Goal: Task Accomplishment & Management: Manage account settings

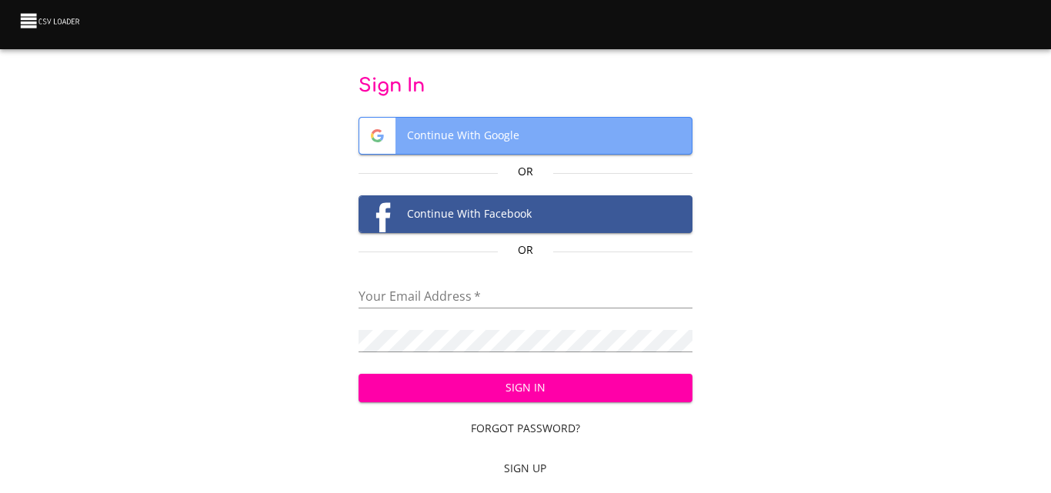
click at [481, 145] on span "Continue With Google" at bounding box center [525, 136] width 332 height 36
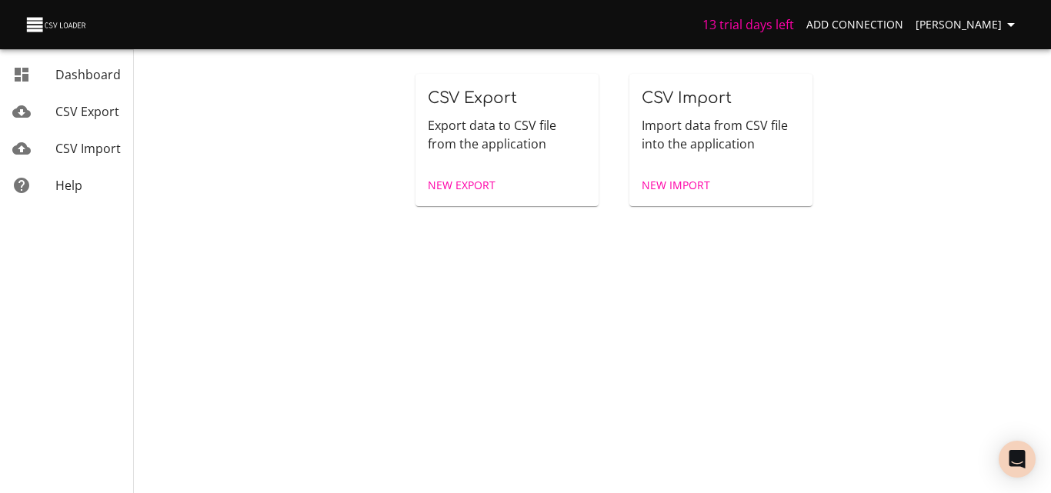
click at [495, 192] on link "New Export" at bounding box center [462, 186] width 80 height 28
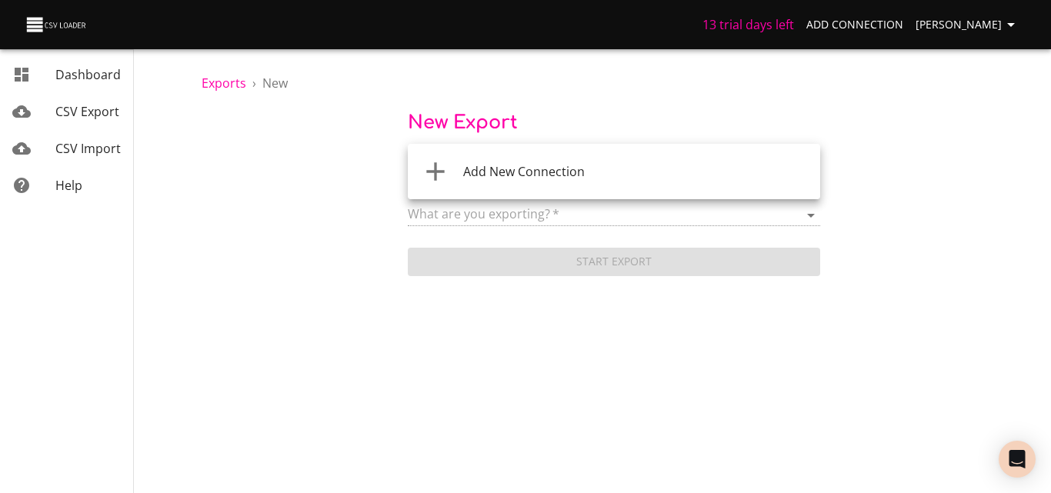
click at [537, 170] on body "13 trial days left Add Connection [PERSON_NAME] Dashboard CSV Export CSV Import…" at bounding box center [525, 246] width 1051 height 493
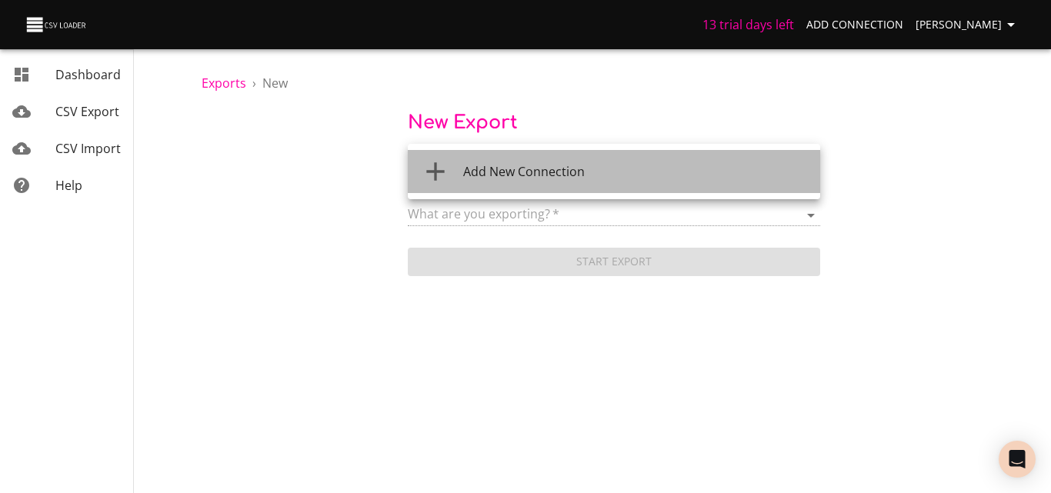
click at [537, 170] on span "Add New Connection" at bounding box center [524, 171] width 122 height 17
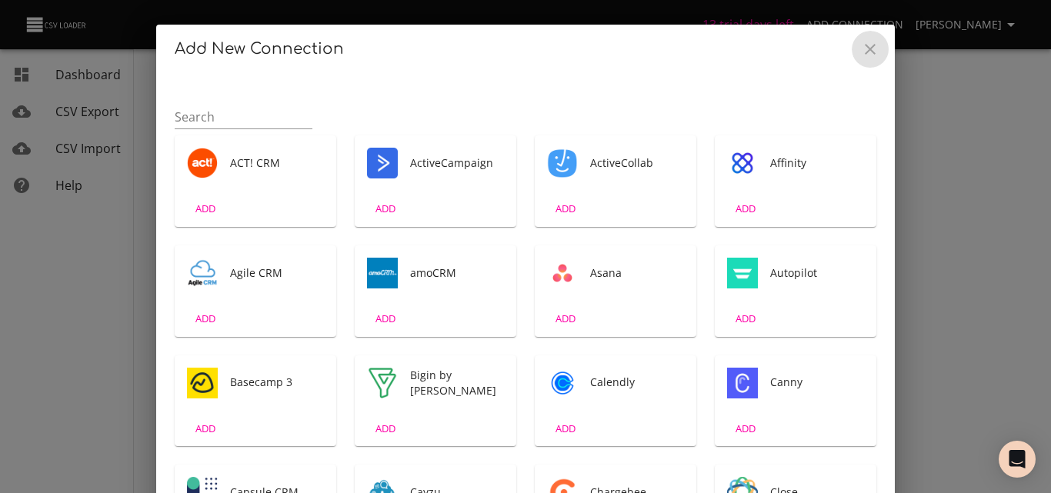
click at [865, 51] on icon "Close" at bounding box center [870, 49] width 11 height 11
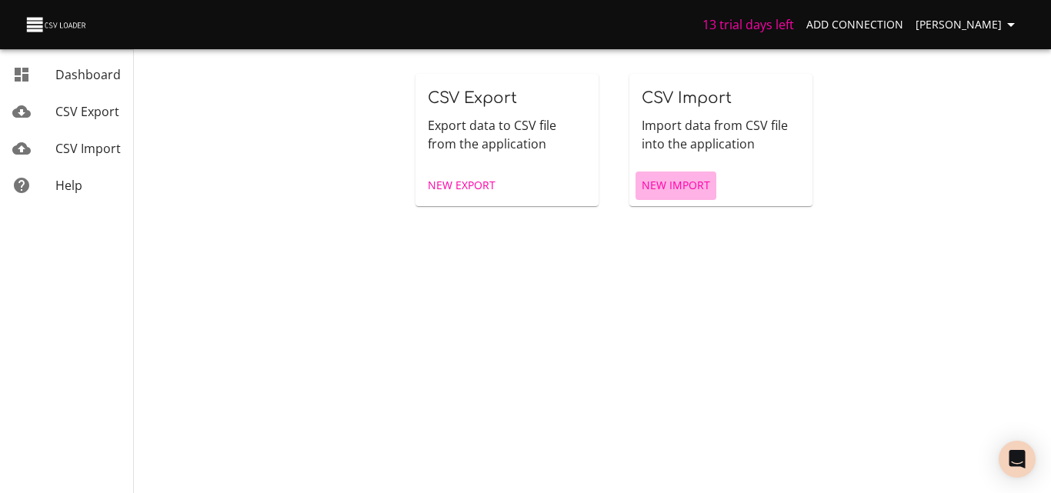
click at [685, 175] on link "New Import" at bounding box center [675, 186] width 81 height 28
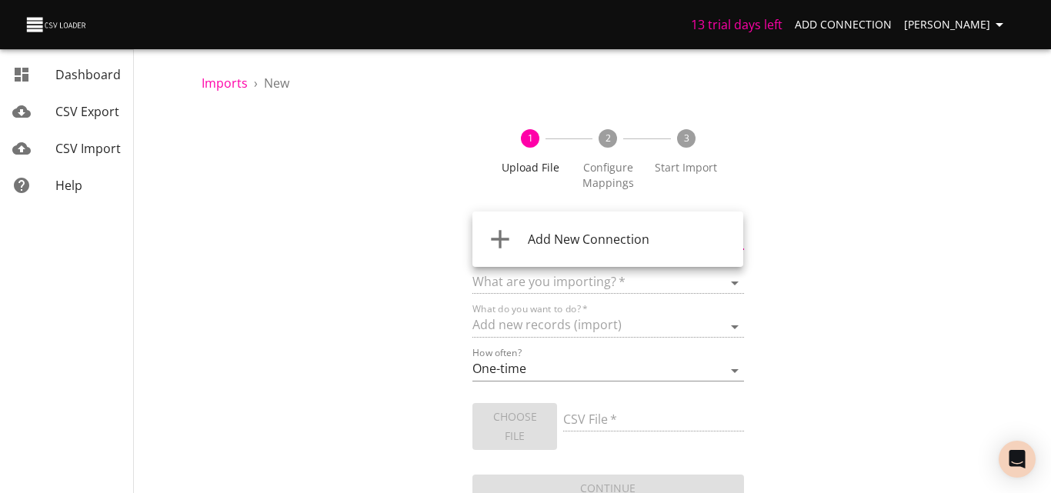
click at [610, 248] on body "13 trial days left Add Connection [PERSON_NAME] Dashboard CSV Export CSV Import…" at bounding box center [525, 246] width 1051 height 493
click at [610, 236] on span "Add New Connection" at bounding box center [589, 239] width 122 height 17
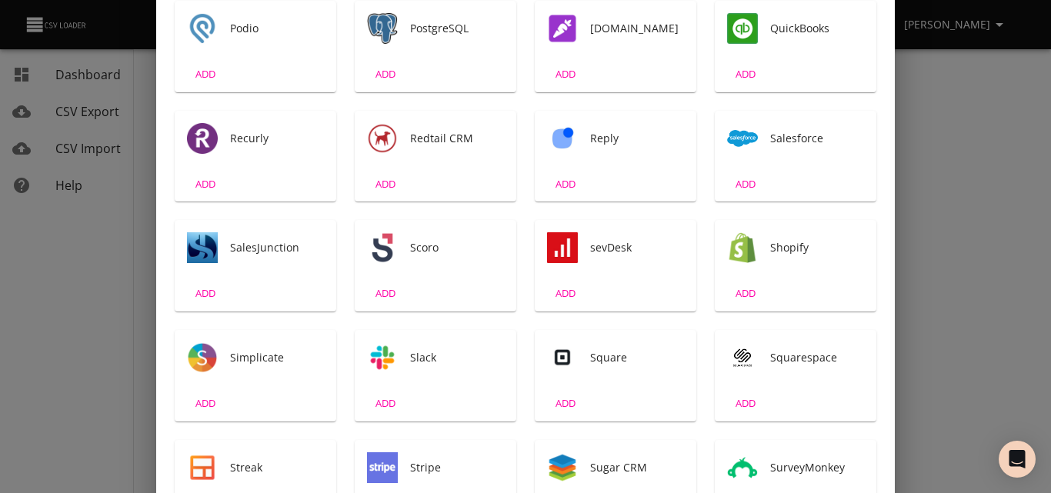
scroll to position [2000, 0]
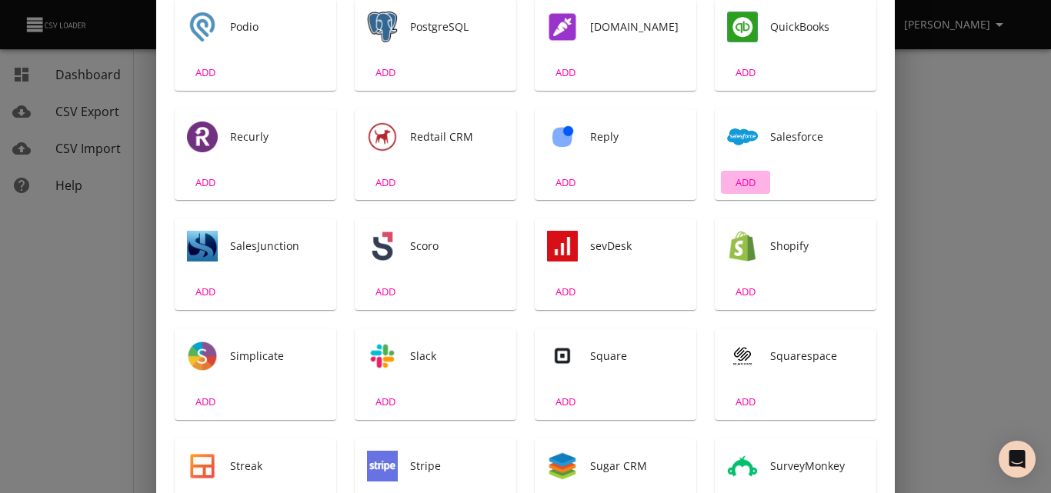
click at [741, 179] on span "ADD" at bounding box center [746, 183] width 42 height 18
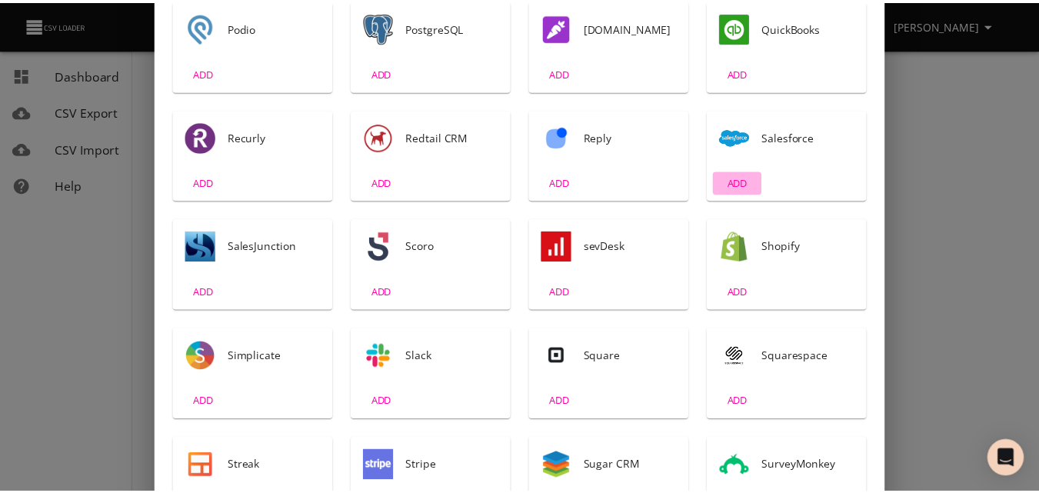
scroll to position [0, 0]
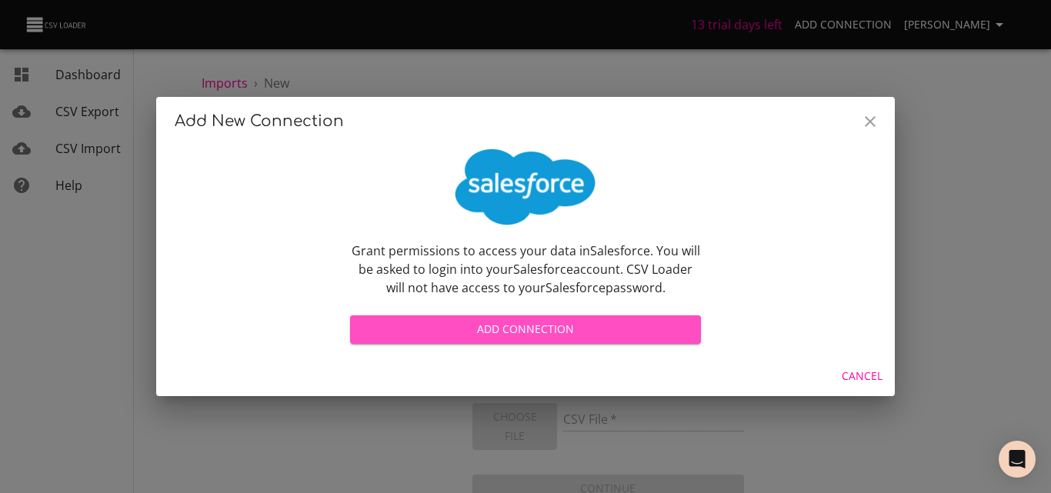
click at [523, 325] on span "Add Connection" at bounding box center [525, 329] width 326 height 19
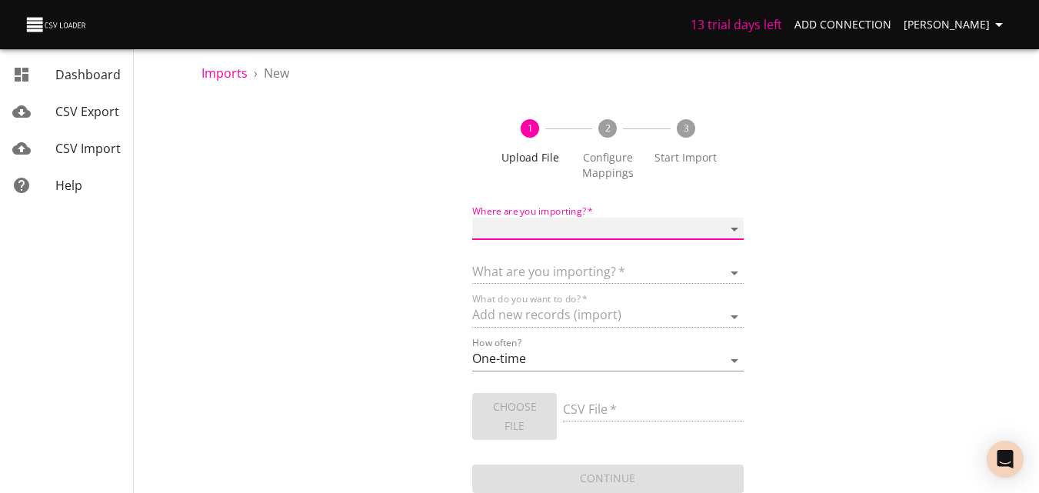
scroll to position [13, 0]
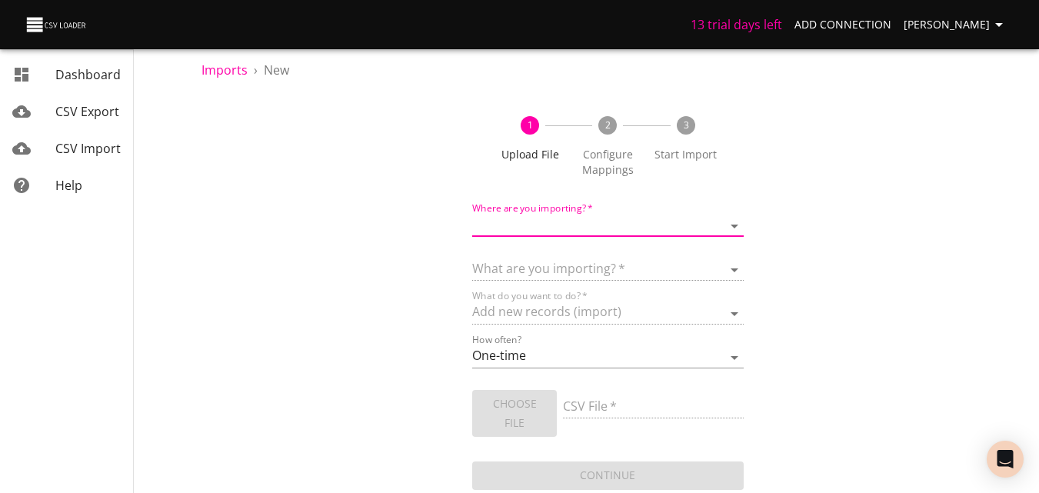
click at [62, 18] on img at bounding box center [57, 25] width 65 height 22
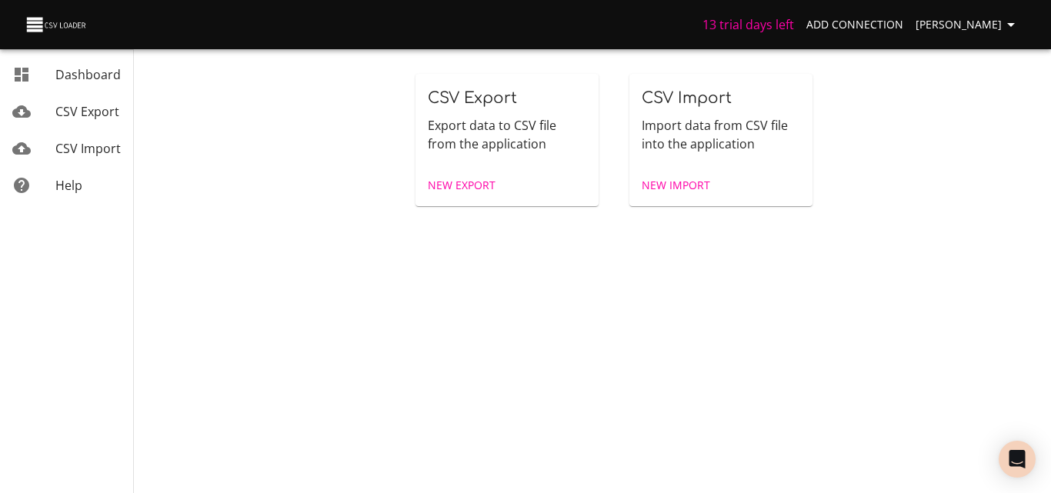
drag, startPoint x: 999, startPoint y: 38, endPoint x: 998, endPoint y: 29, distance: 8.5
click at [999, 35] on button "[PERSON_NAME]" at bounding box center [967, 25] width 117 height 28
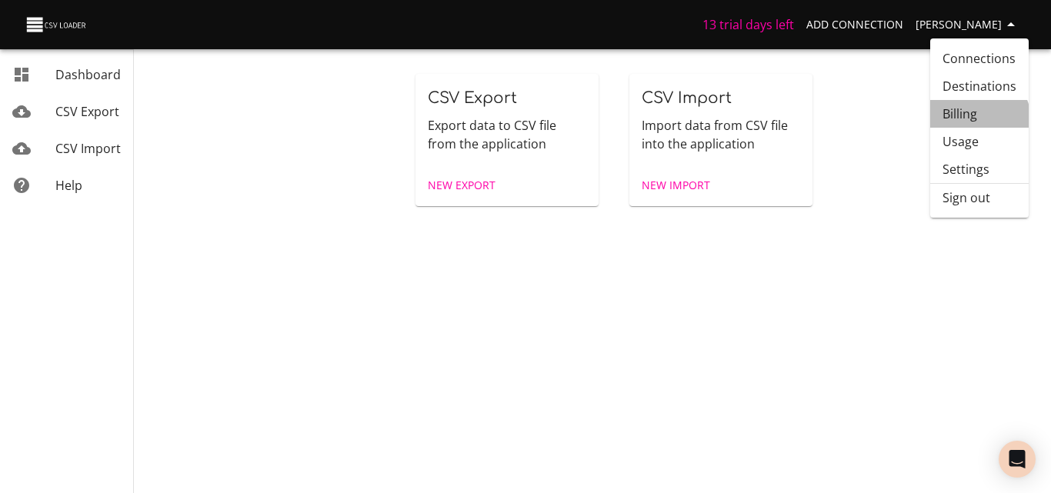
click at [971, 123] on link "Billing" at bounding box center [979, 114] width 98 height 28
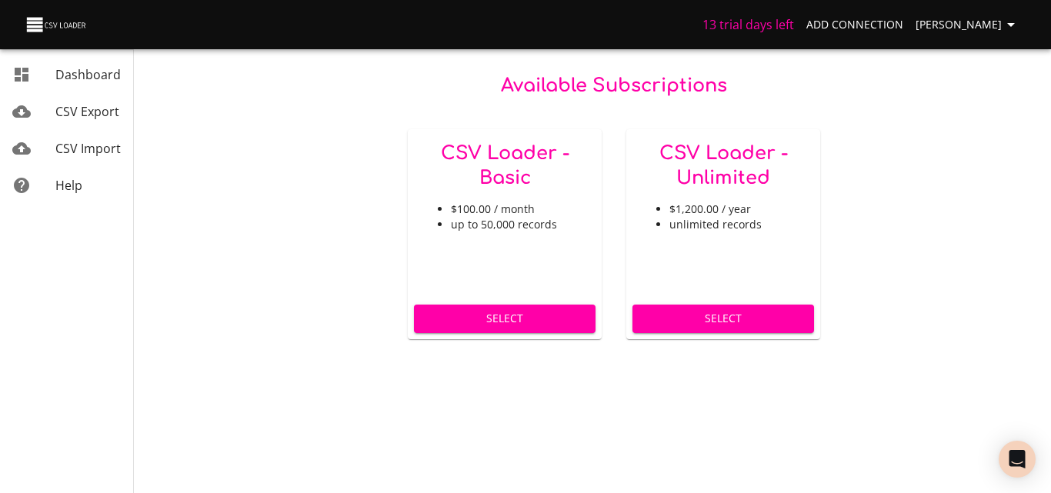
click at [78, 75] on span "Dashboard" at bounding box center [87, 74] width 65 height 17
